Goal: Use online tool/utility: Use online tool/utility

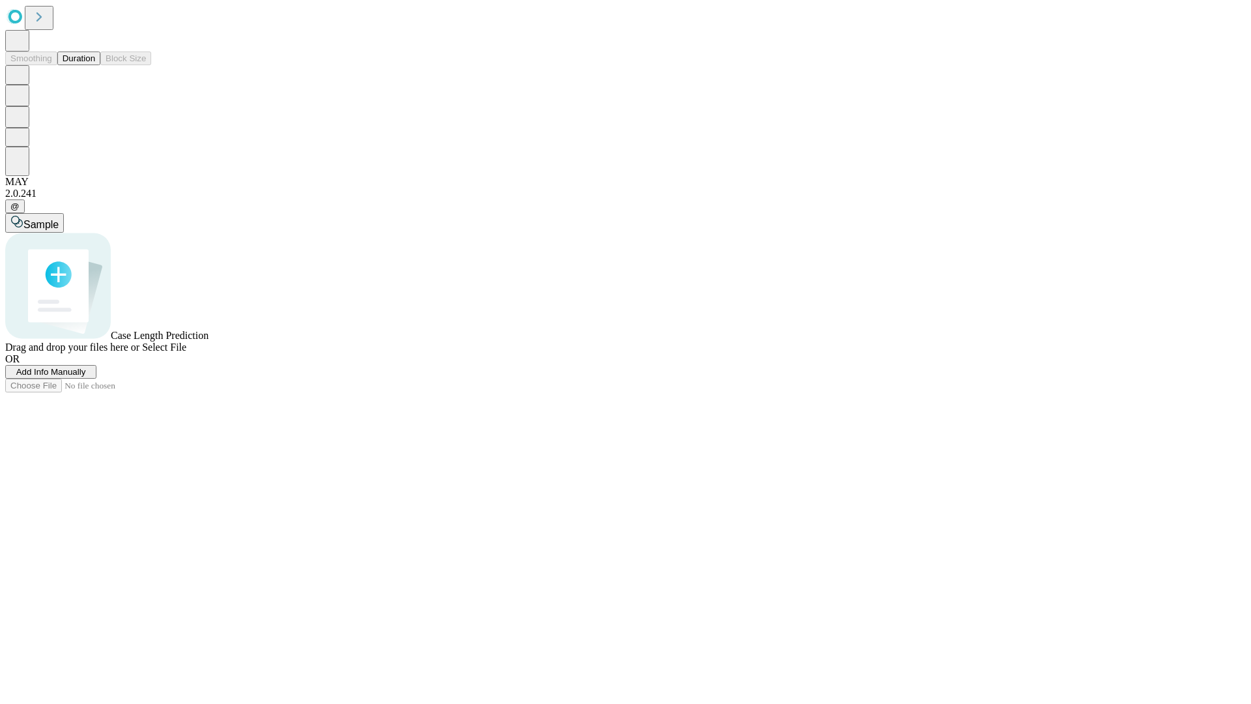
click at [86, 377] on span "Add Info Manually" at bounding box center [51, 372] width 70 height 10
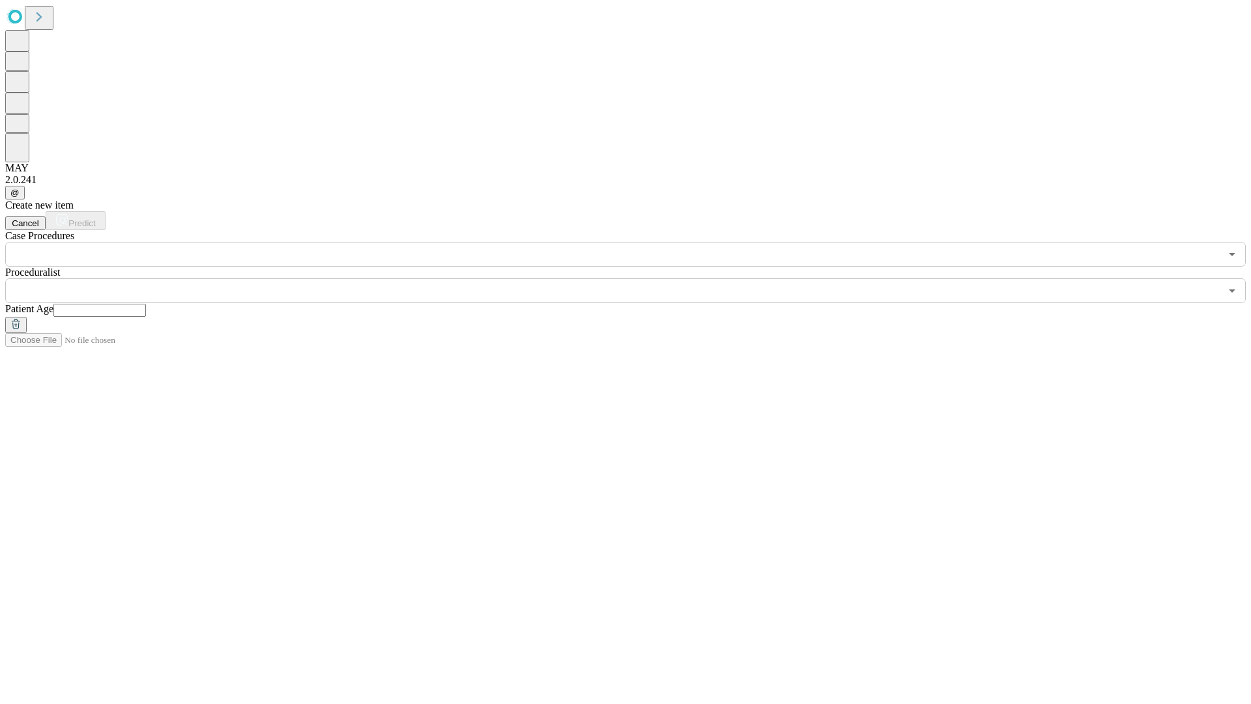
click at [146, 304] on input "text" at bounding box center [99, 310] width 93 height 13
type input "*"
click at [634, 278] on input "text" at bounding box center [612, 290] width 1215 height 25
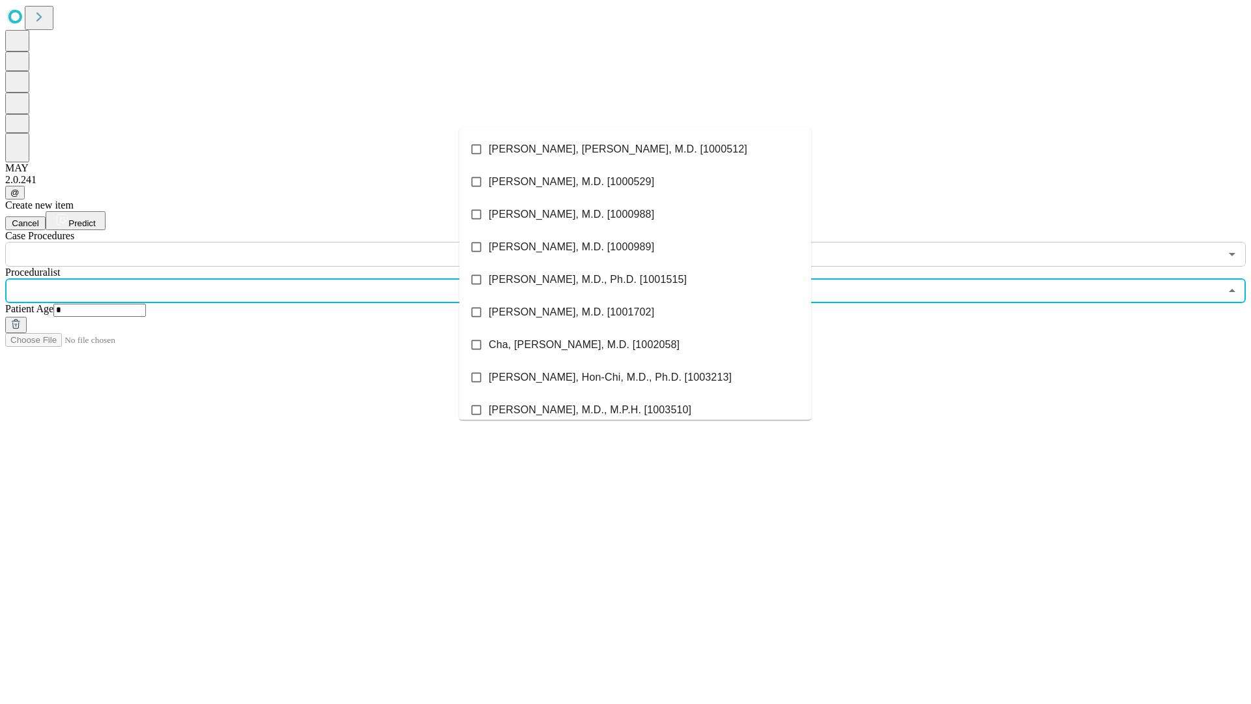
click at [635, 149] on li "[PERSON_NAME], [PERSON_NAME], M.D. [1000512]" at bounding box center [635, 149] width 352 height 33
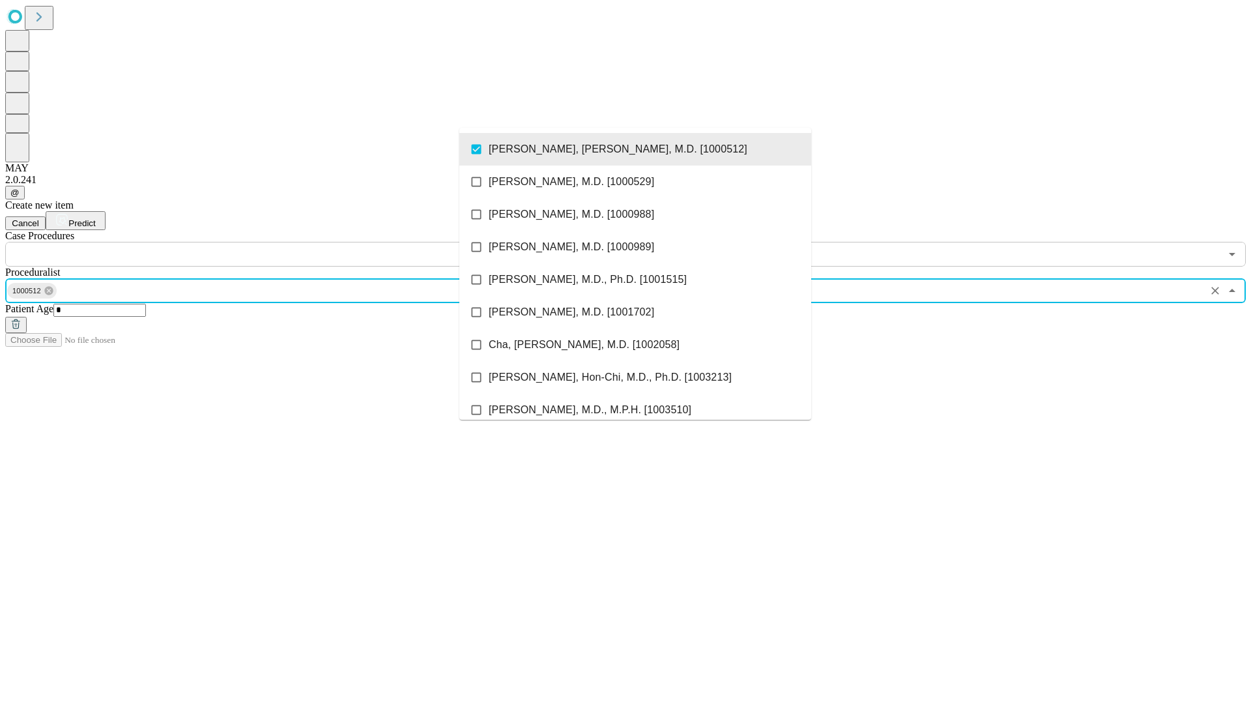
click at [274, 242] on input "text" at bounding box center [612, 254] width 1215 height 25
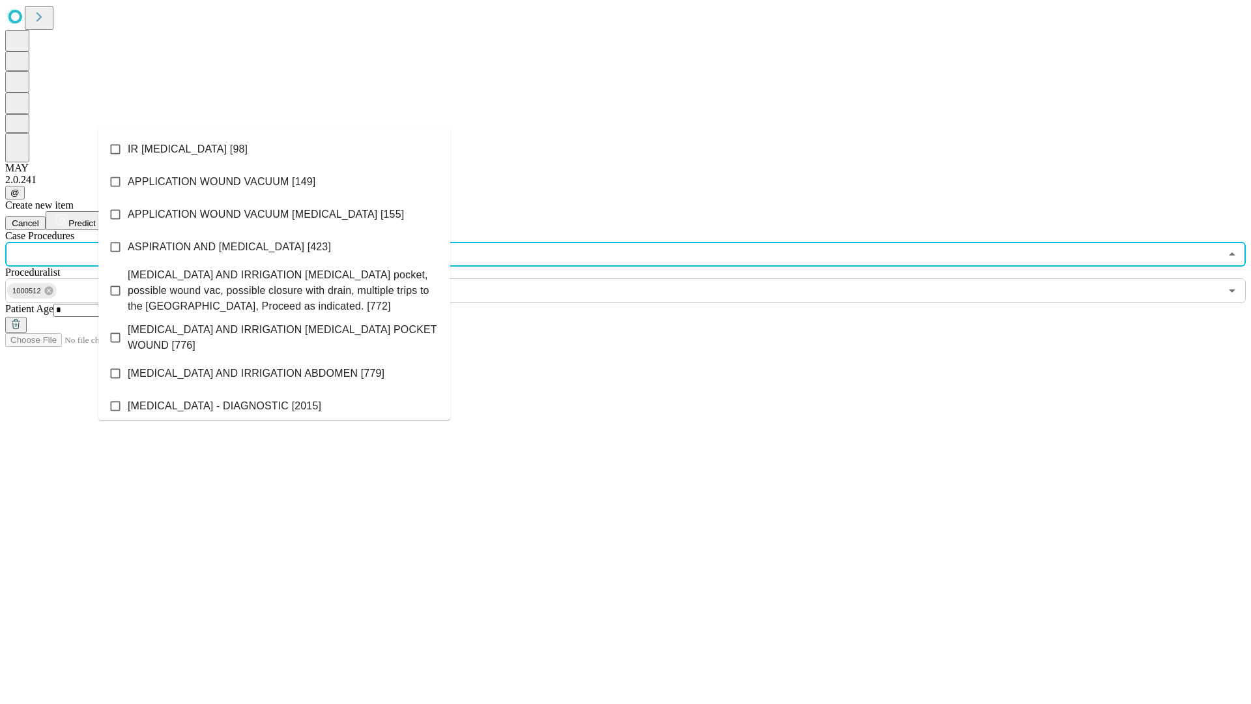
click at [274, 149] on li "IR [MEDICAL_DATA] [98]" at bounding box center [274, 149] width 352 height 33
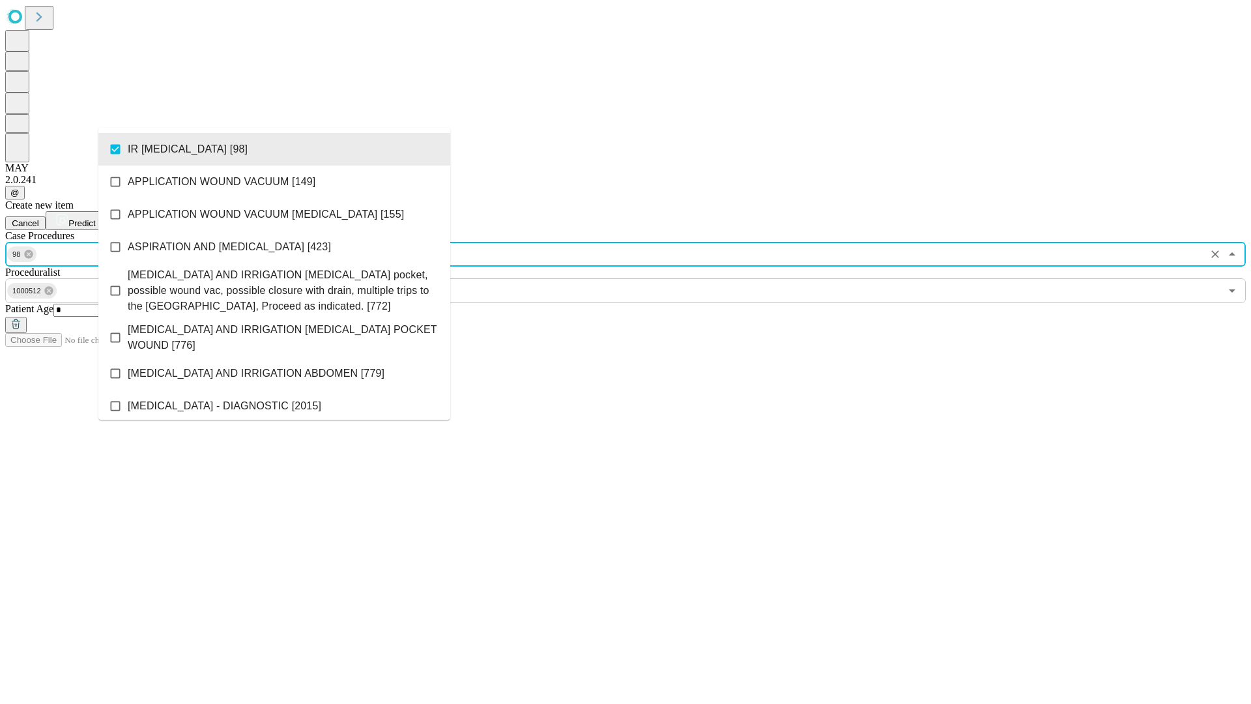
click at [95, 218] on span "Predict" at bounding box center [81, 223] width 27 height 10
